Goal: Task Accomplishment & Management: Complete application form

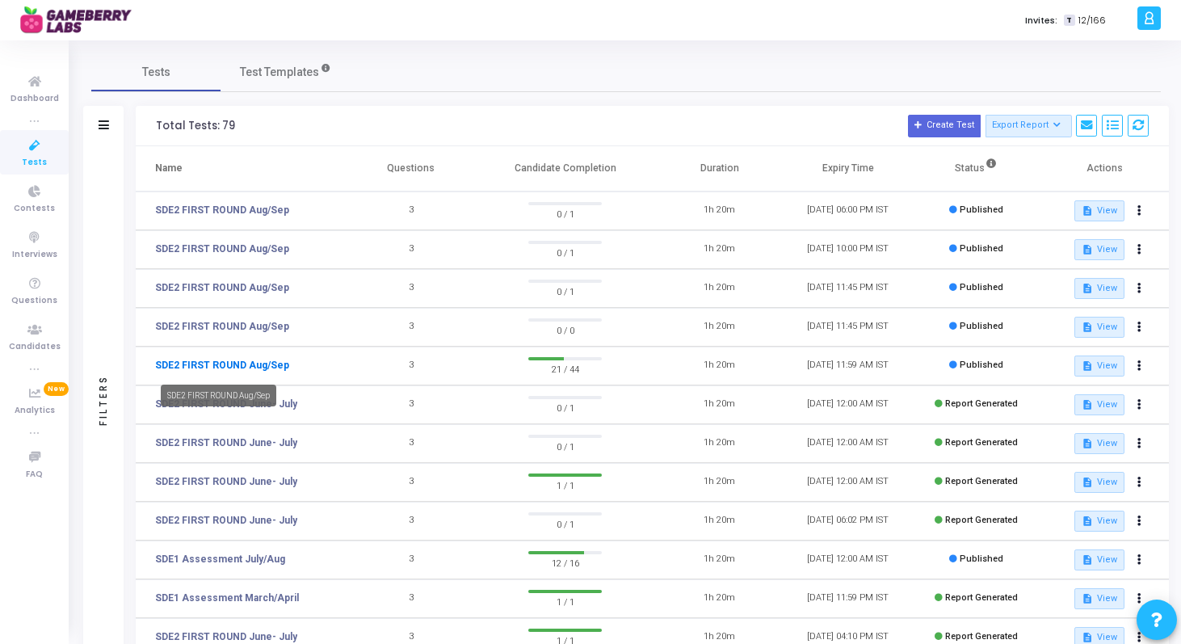
click at [227, 366] on link "SDE2 FIRST ROUND Aug/Sep" at bounding box center [222, 365] width 134 height 15
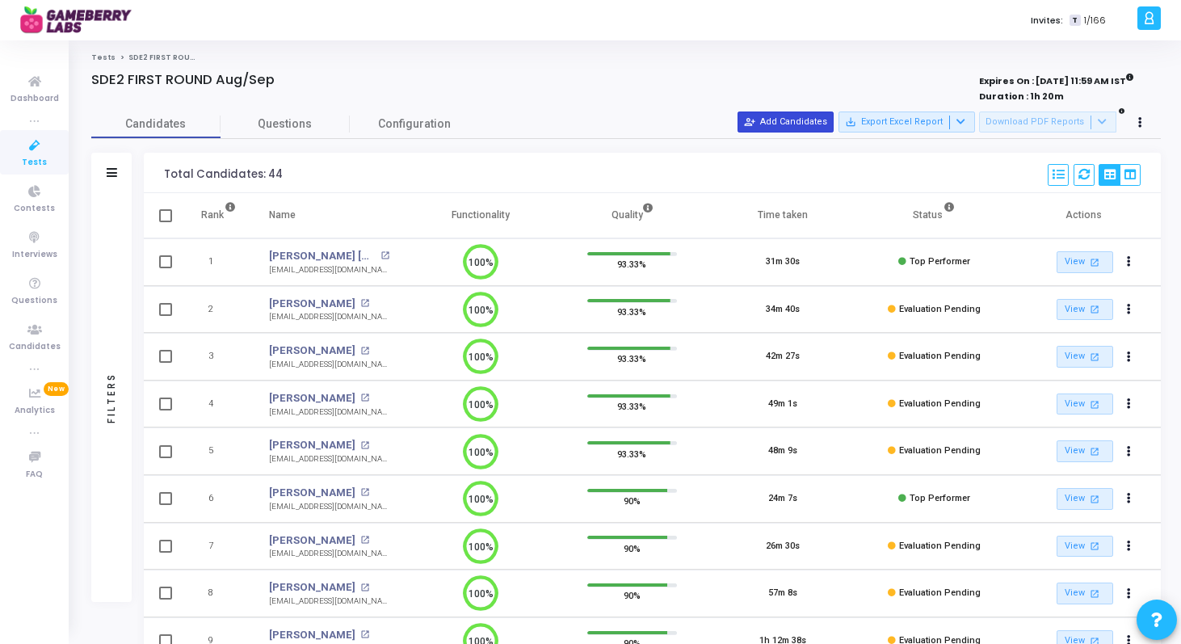
click at [814, 117] on button "person_add_alt Add Candidates" at bounding box center [786, 122] width 96 height 21
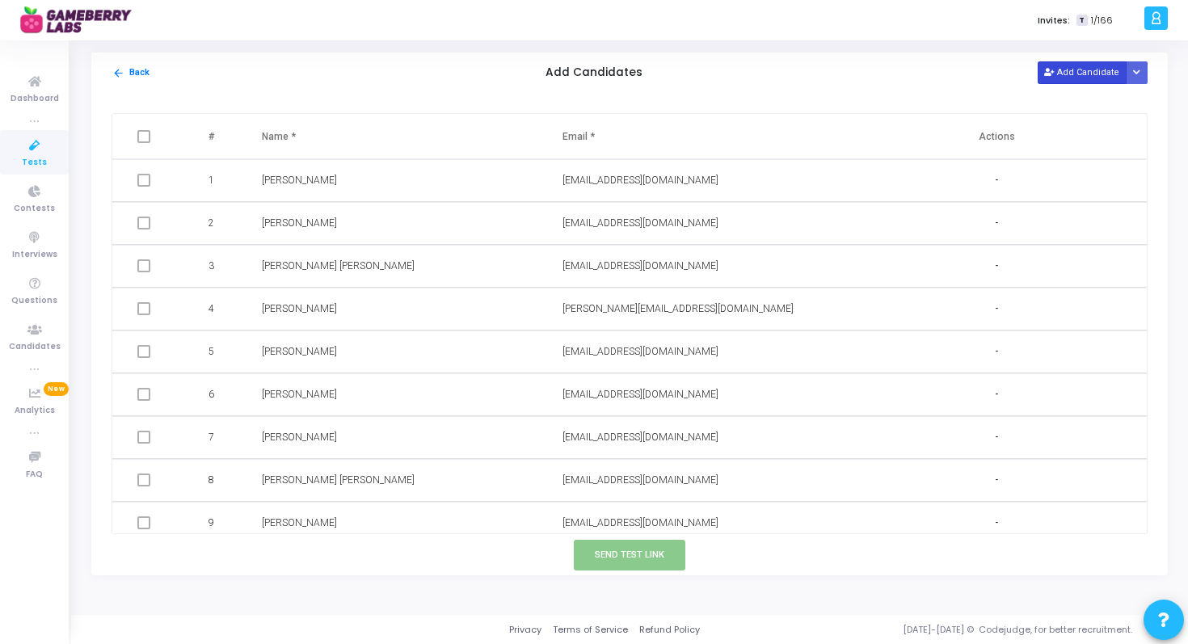
click at [1081, 78] on button "Add Candidate" at bounding box center [1082, 72] width 89 height 22
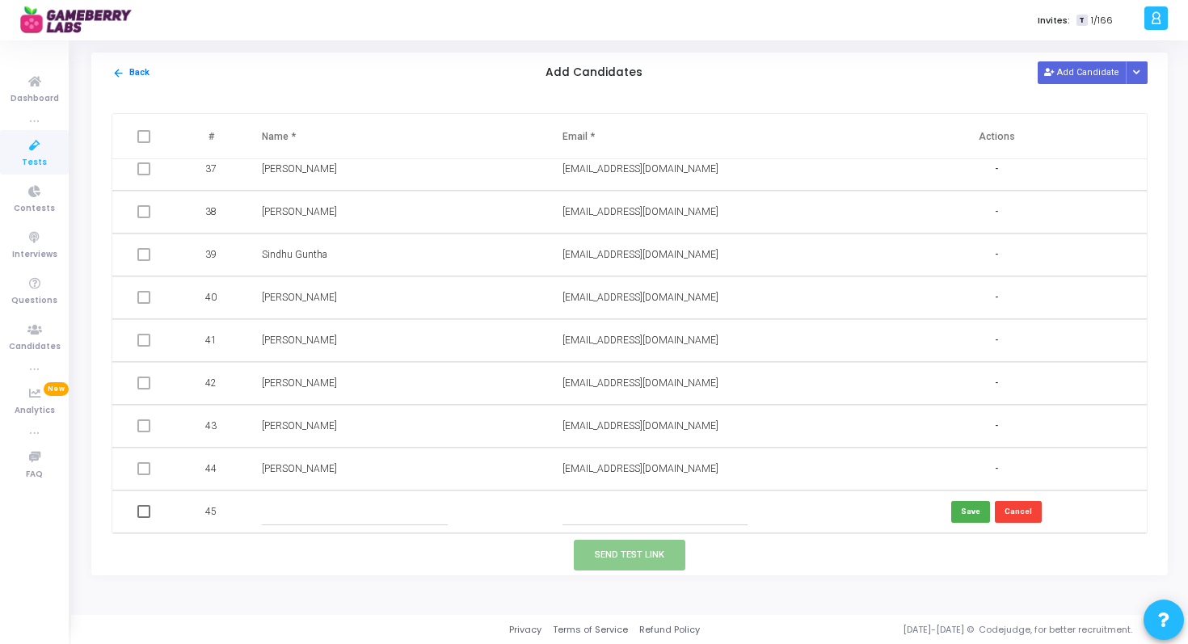
click at [284, 511] on input "text" at bounding box center [354, 512] width 185 height 27
paste input "OMPRAKASH HAROD"
type input "OMPRAKASH HAROD"
click at [670, 517] on input "text" at bounding box center [654, 512] width 185 height 27
paste input "omprakashiit2016@gmail.com"
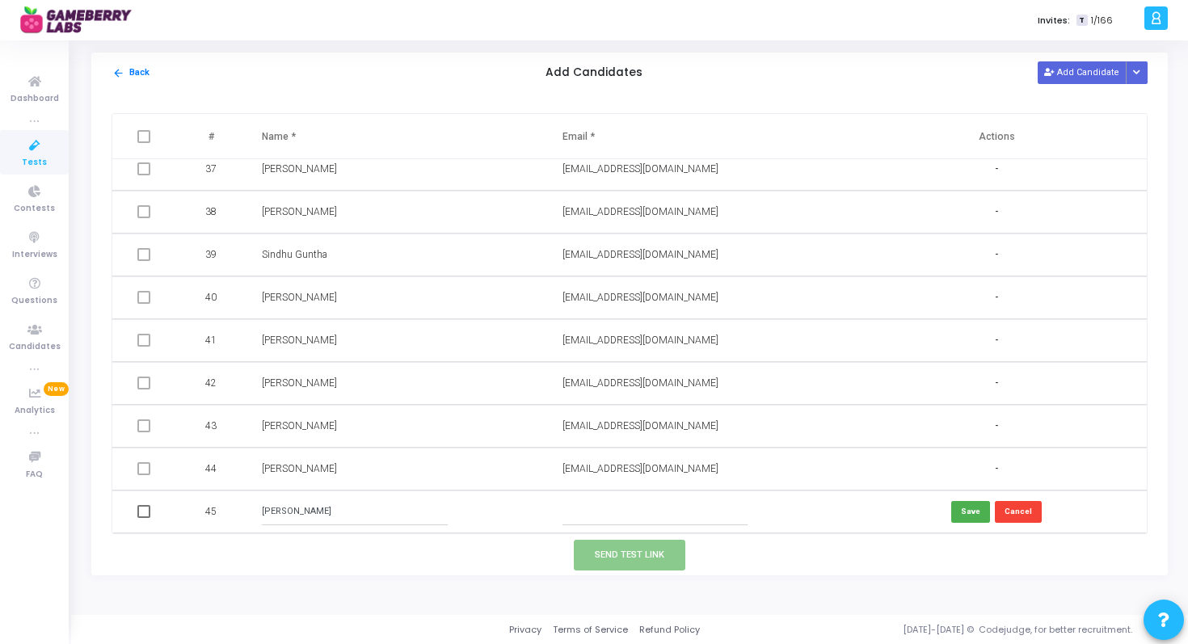
type input "omprakashiit2016@gmail.com"
click at [960, 510] on button "Save" at bounding box center [970, 512] width 39 height 22
click at [141, 509] on span at bounding box center [143, 511] width 13 height 13
click at [143, 518] on input "checkbox" at bounding box center [143, 518] width 1 height 1
checkbox input "true"
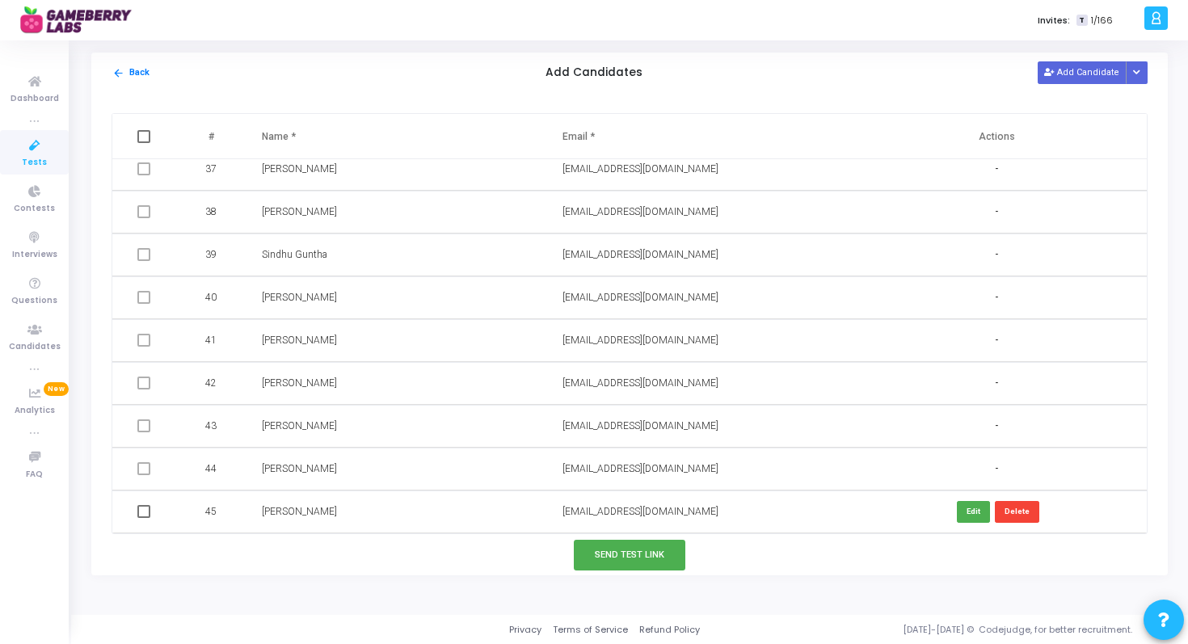
checkbox input "true"
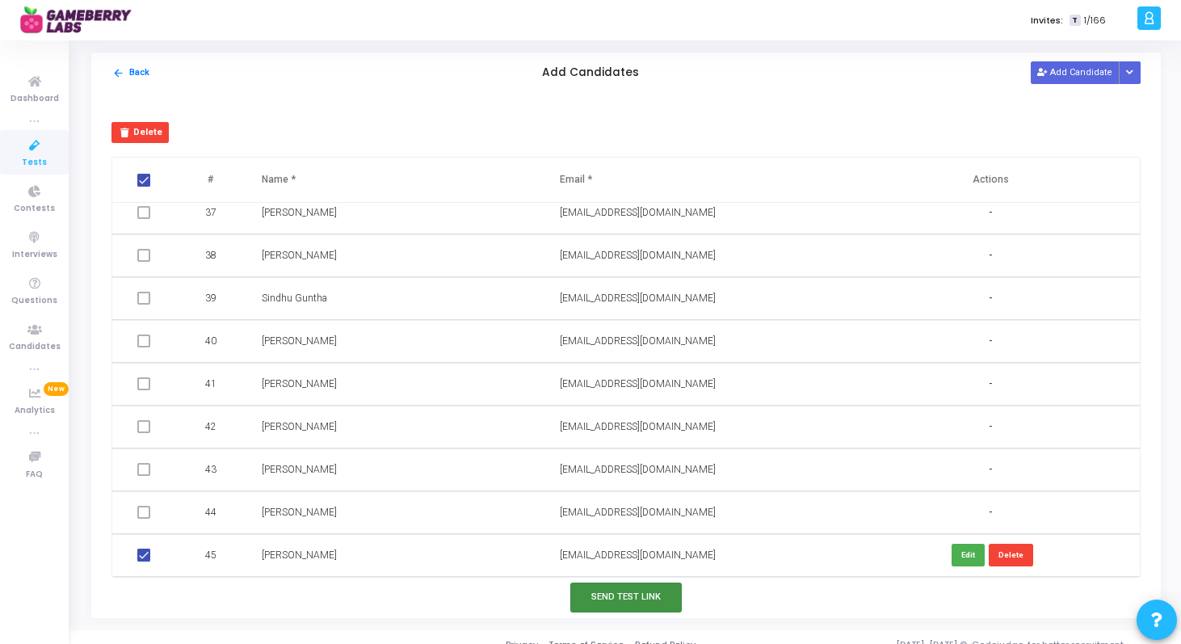
click at [604, 606] on button "Send Test Link" at bounding box center [626, 598] width 112 height 30
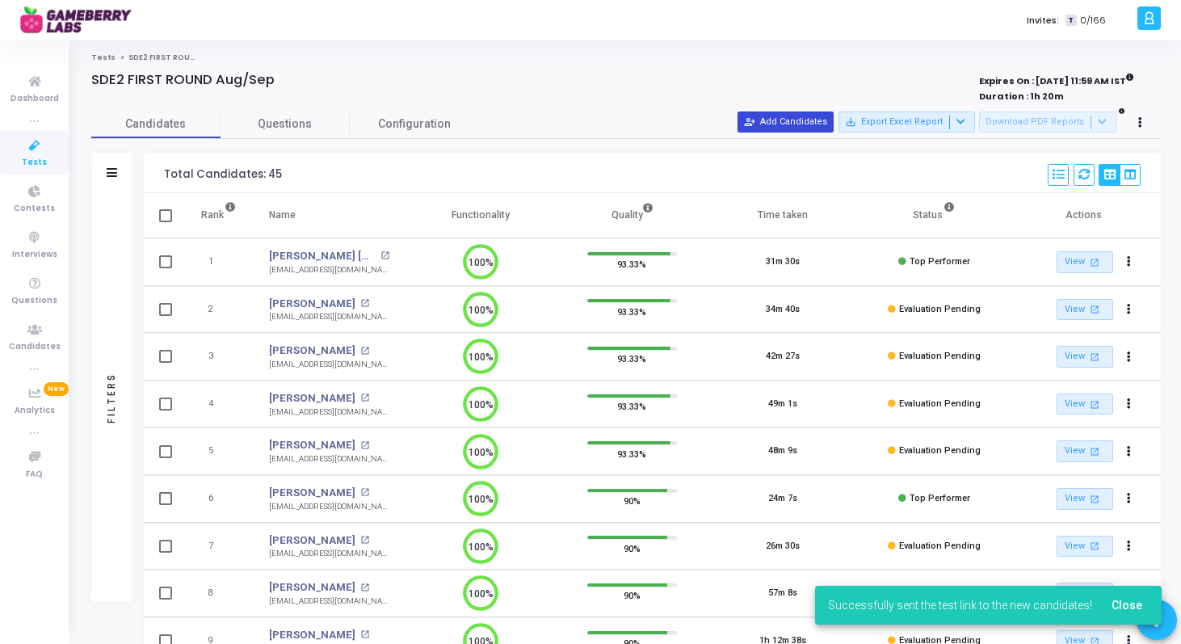
click at [814, 115] on button "person_add_alt Add Candidates" at bounding box center [786, 122] width 96 height 21
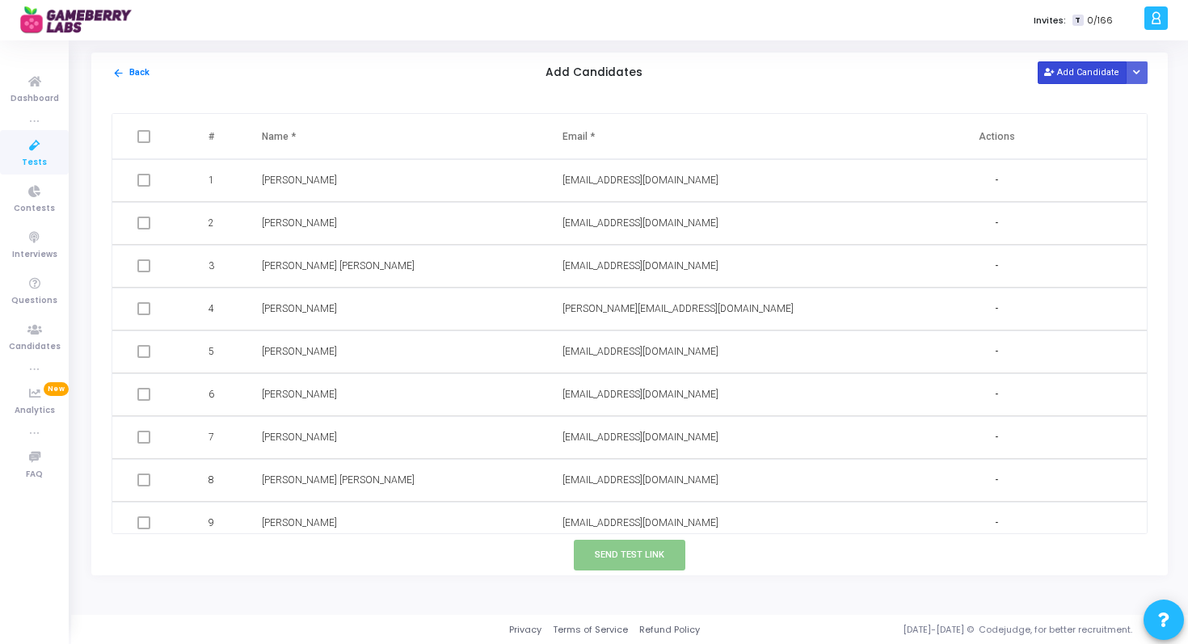
click at [1067, 76] on button "Add Candidate" at bounding box center [1082, 72] width 89 height 22
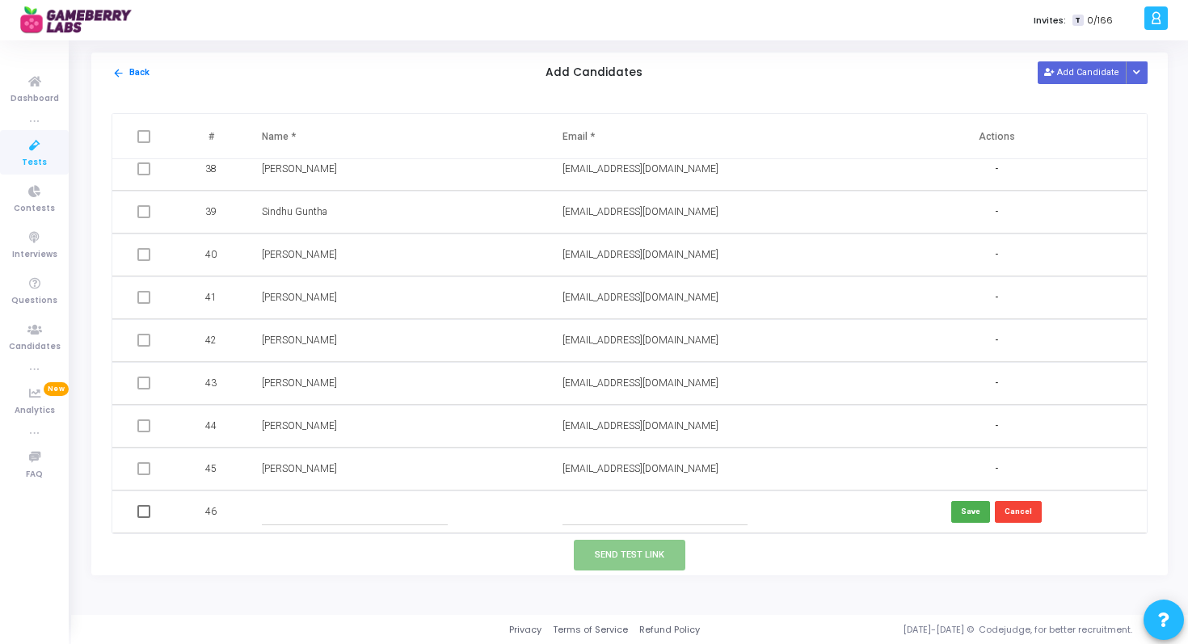
click at [283, 518] on input "text" at bounding box center [354, 512] width 185 height 27
paste input "Kapil Jain"
type input "Kapil Jain"
click at [684, 512] on input "text" at bounding box center [654, 512] width 185 height 27
paste input "kapiljaintaletiya@gmail.com"
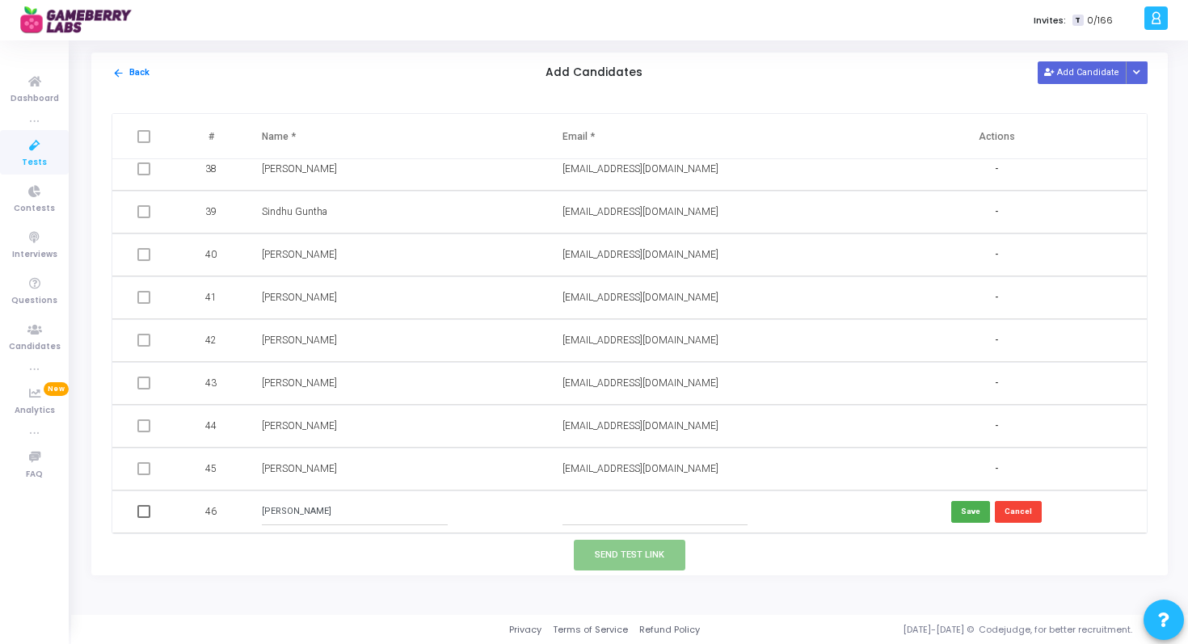
type input "kapiljaintaletiya@gmail.com"
click at [963, 509] on button "Save" at bounding box center [970, 512] width 39 height 22
click at [145, 514] on span at bounding box center [143, 511] width 13 height 13
click at [144, 518] on input "checkbox" at bounding box center [143, 518] width 1 height 1
checkbox input "true"
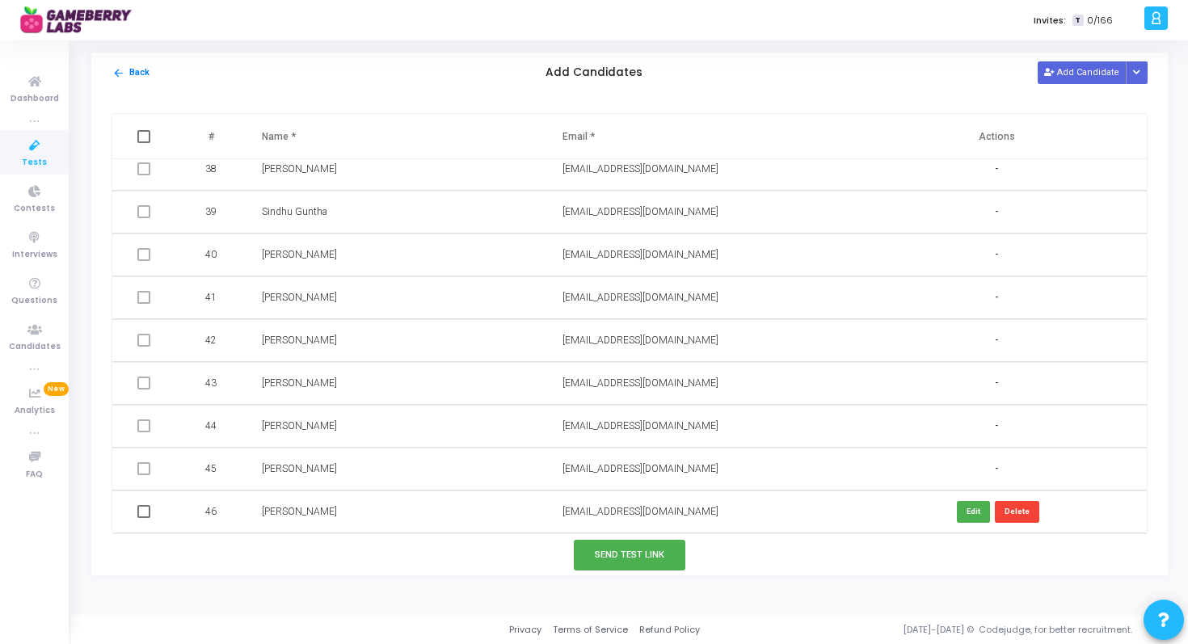
checkbox input "true"
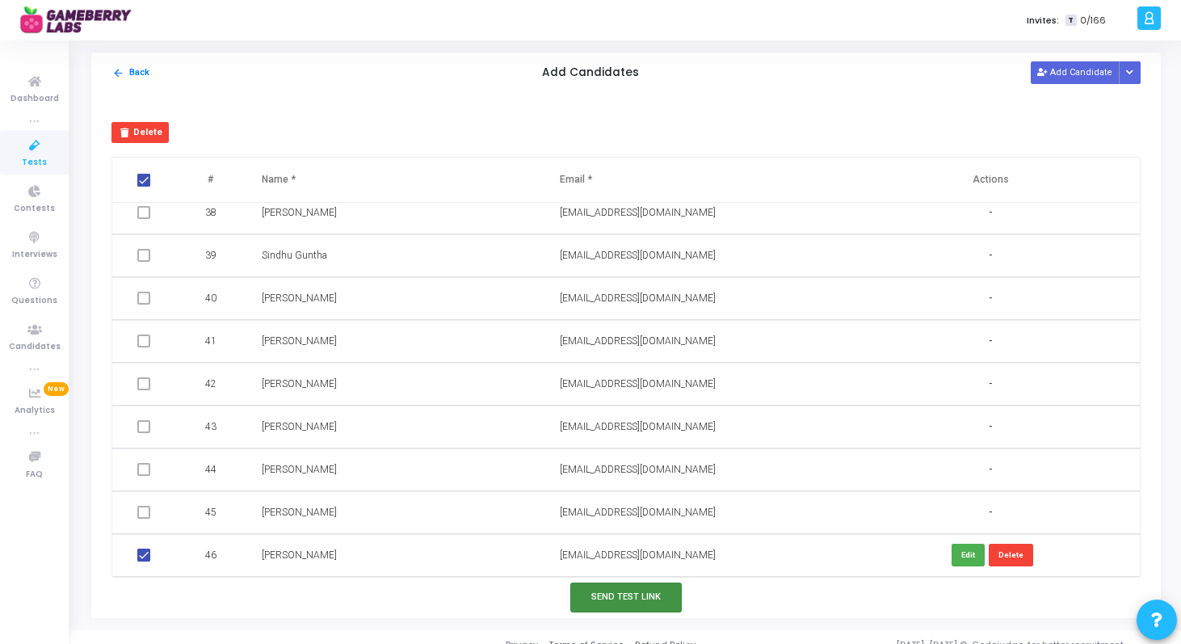
click at [613, 593] on button "Send Test Link" at bounding box center [626, 598] width 112 height 30
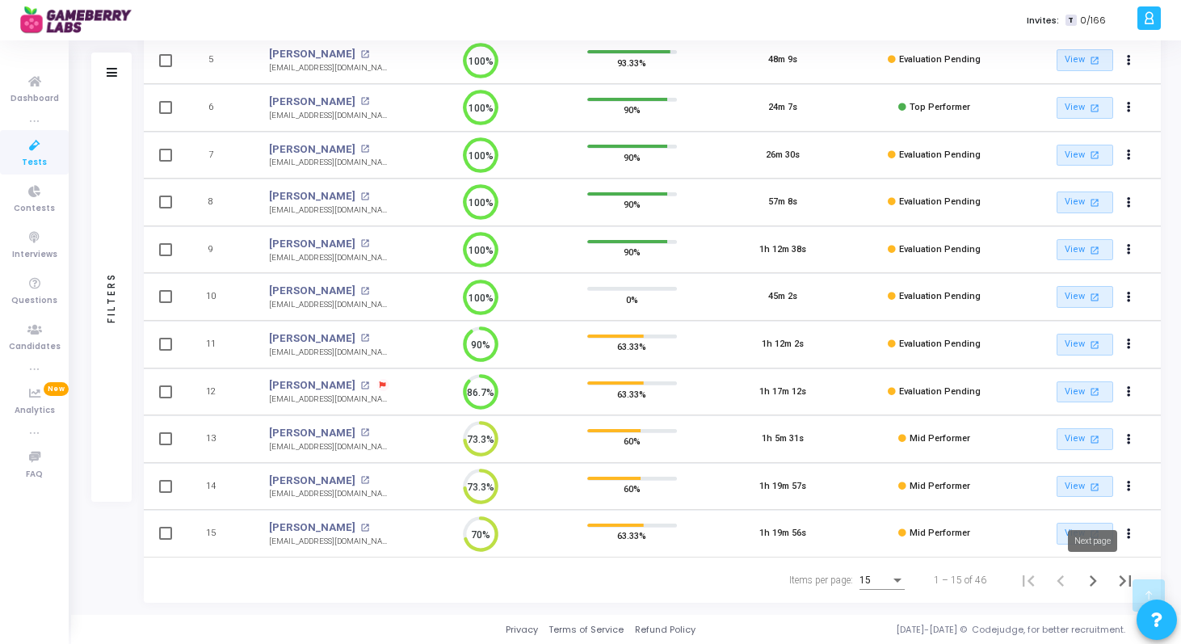
click at [1091, 574] on icon "Next page" at bounding box center [1093, 581] width 23 height 23
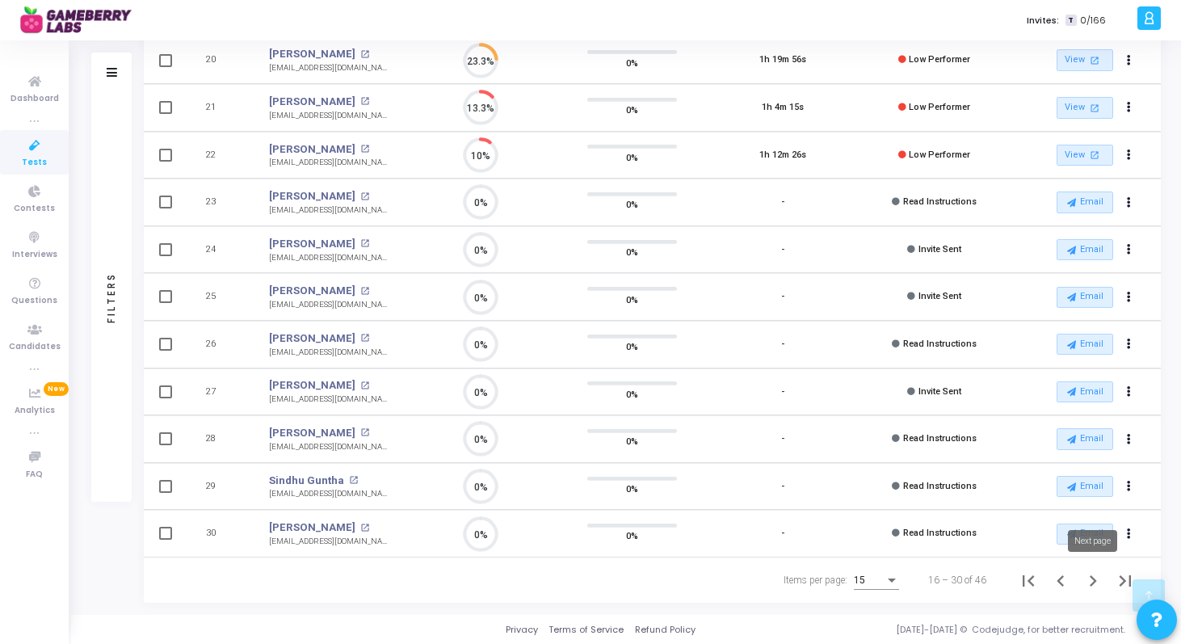
click at [1095, 582] on icon "Next page" at bounding box center [1093, 581] width 23 height 23
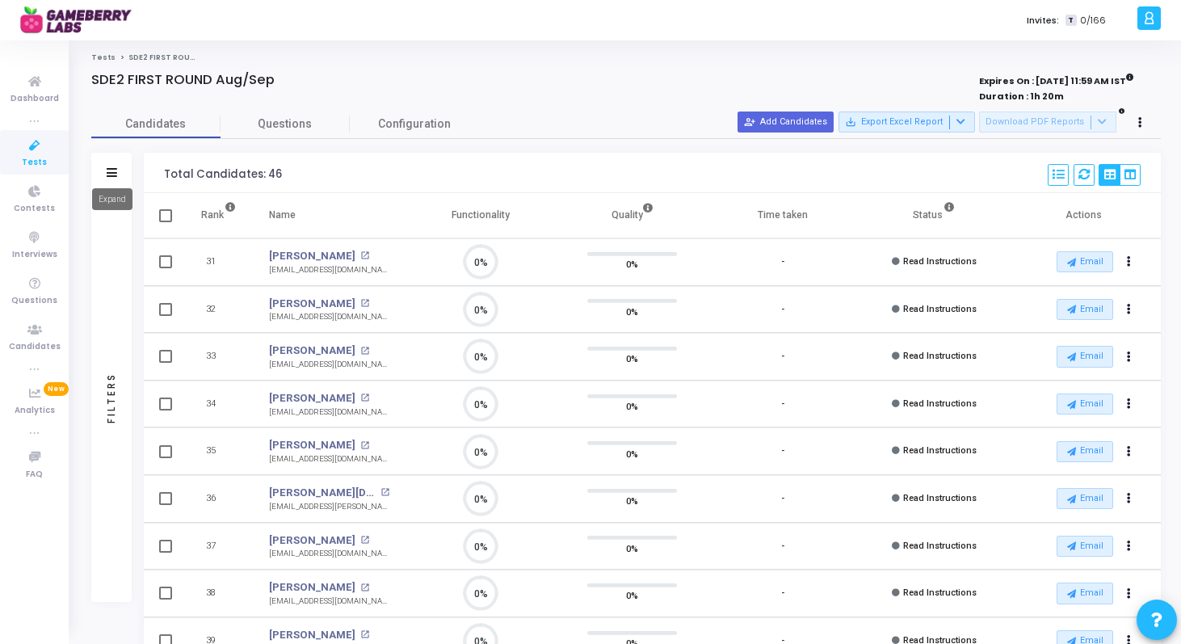
click at [111, 173] on icon at bounding box center [112, 172] width 11 height 9
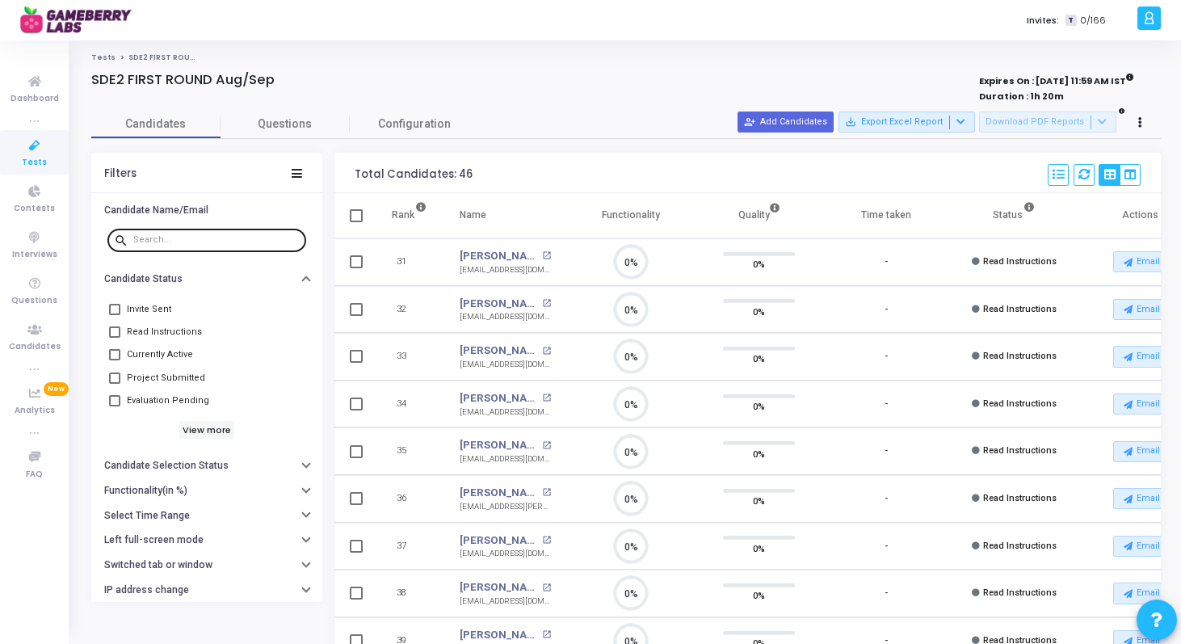
click at [191, 246] on div at bounding box center [216, 239] width 166 height 26
paste input "kapiljaintaletiya@gmail.com"
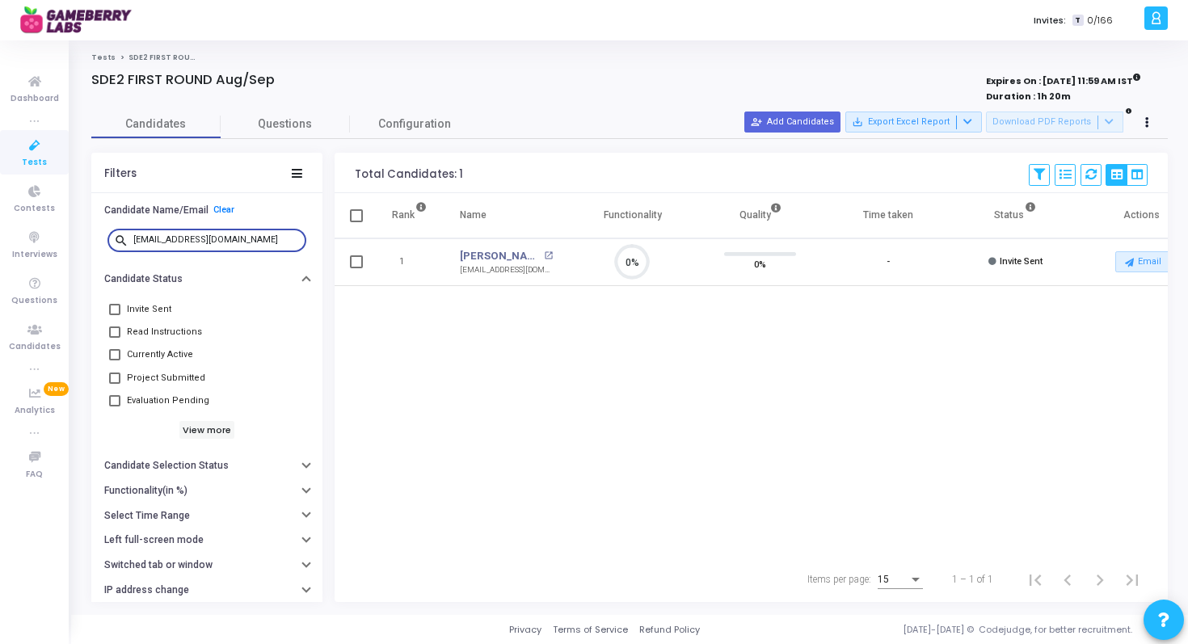
type input "kapiljaintaletiya@gmail.com"
click at [28, 145] on icon at bounding box center [35, 146] width 34 height 20
